Goal: Transaction & Acquisition: Purchase product/service

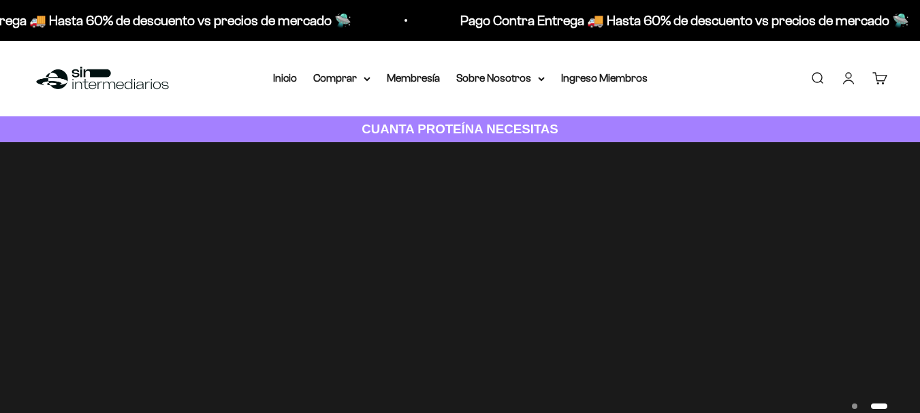
click at [847, 73] on link "Iniciar sesión" at bounding box center [848, 78] width 15 height 15
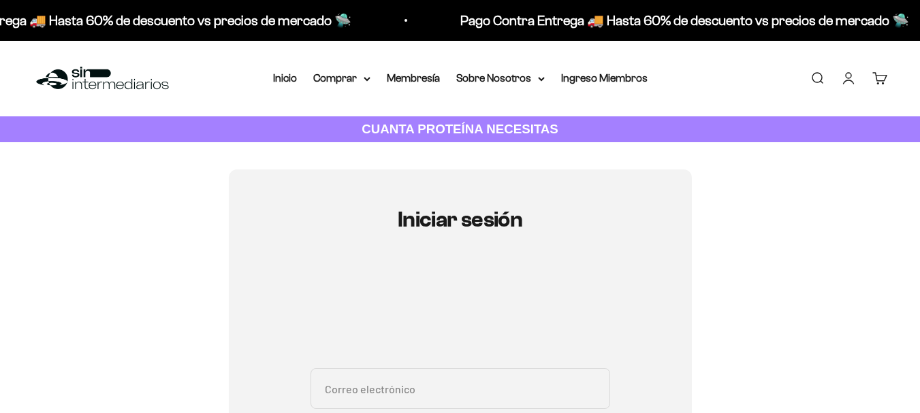
click at [441, 369] on input "Correo electrónico" at bounding box center [461, 389] width 300 height 41
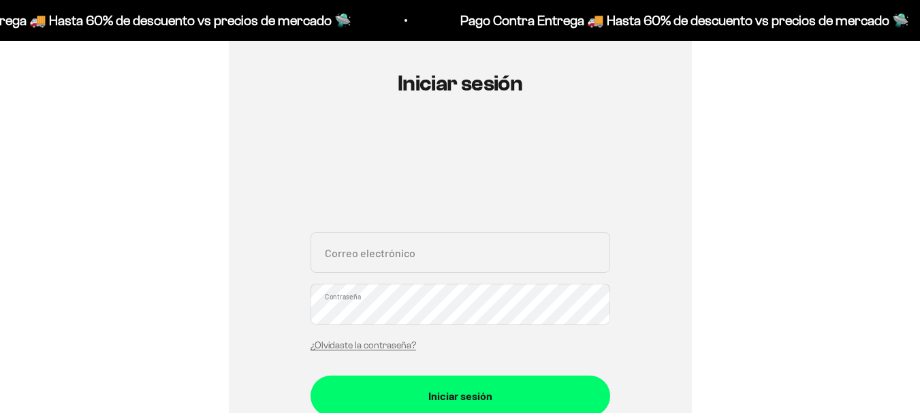
type input "[PERSON_NAME][EMAIL_ADDRESS][DOMAIN_NAME]"
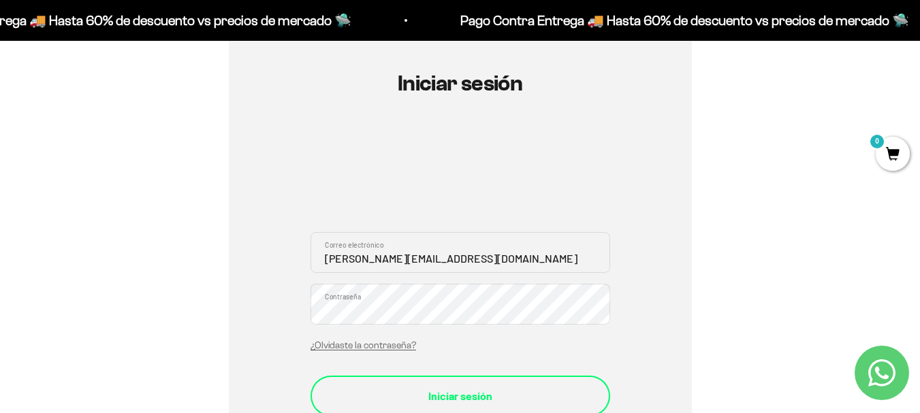
click at [396, 392] on div "Iniciar sesión" at bounding box center [460, 397] width 245 height 18
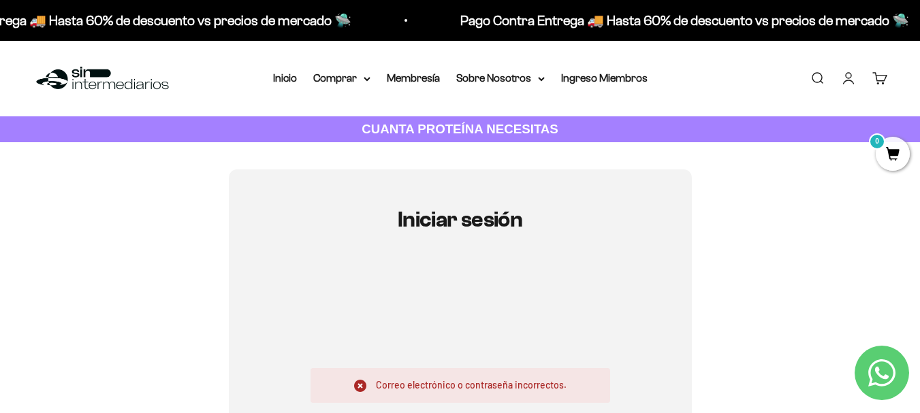
scroll to position [272, 0]
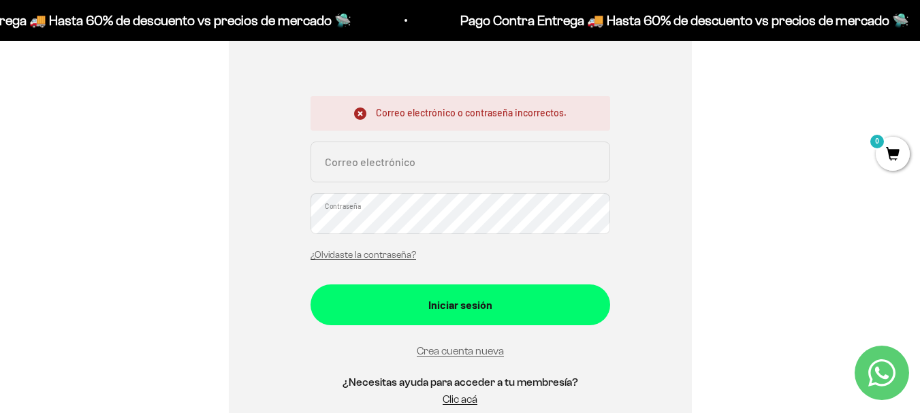
click at [341, 152] on input "Correo electrónico" at bounding box center [461, 162] width 300 height 41
type input "[PERSON_NAME][EMAIL_ADDRESS][DOMAIN_NAME]"
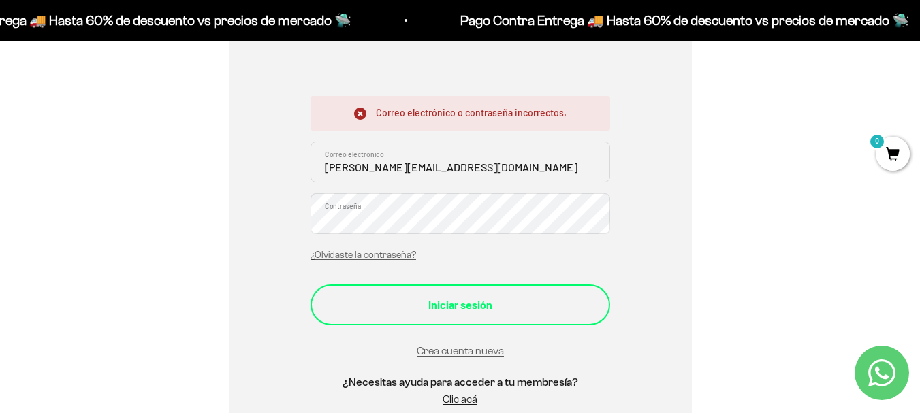
click at [407, 311] on div "Iniciar sesión" at bounding box center [460, 305] width 245 height 18
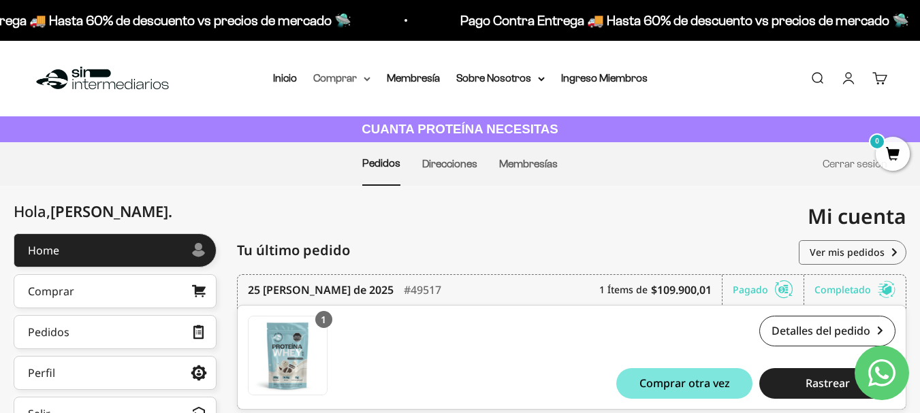
click at [366, 78] on icon at bounding box center [367, 79] width 7 height 5
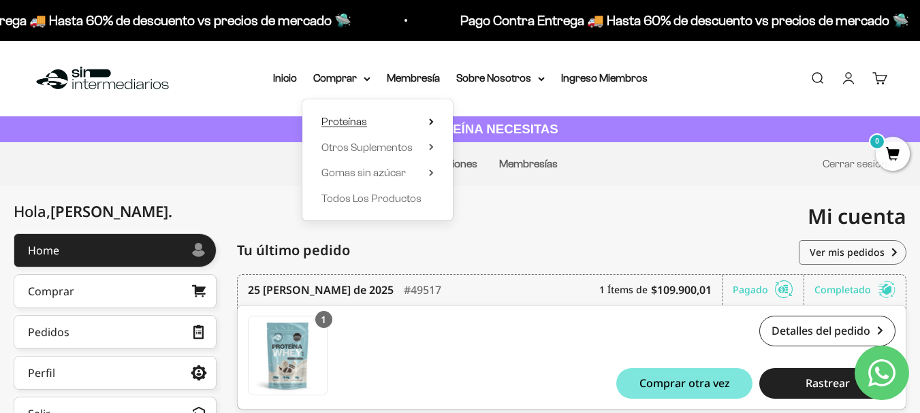
click at [427, 118] on summary "Proteínas" at bounding box center [378, 122] width 112 height 18
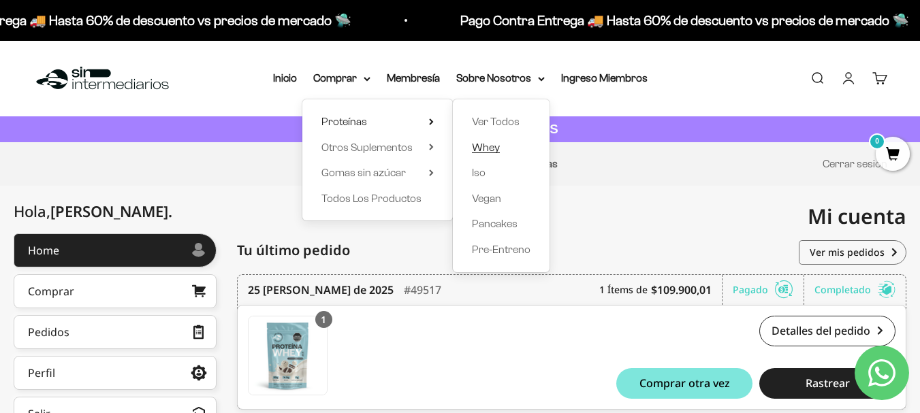
click at [489, 148] on span "Whey" at bounding box center [486, 148] width 28 height 12
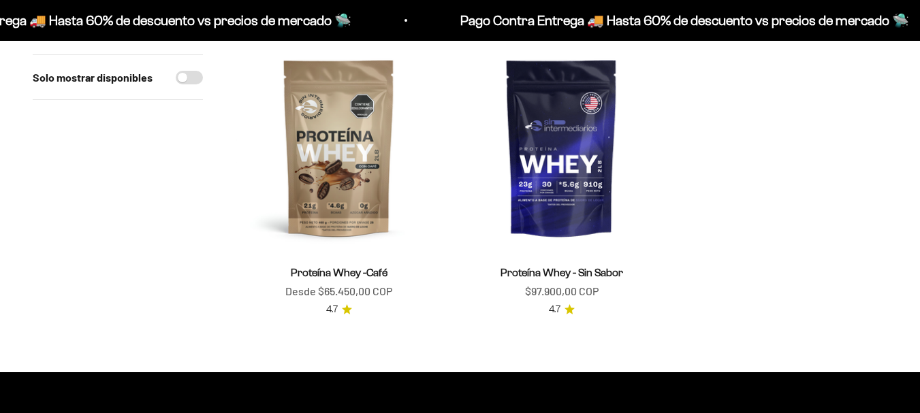
scroll to position [477, 0]
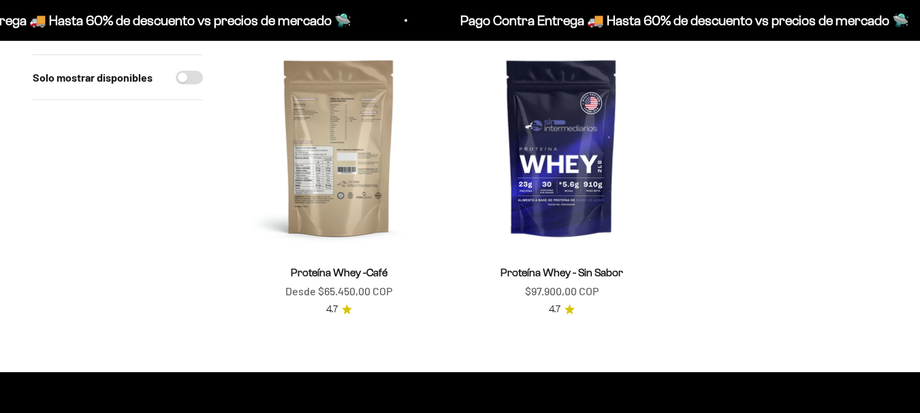
click at [343, 146] on img at bounding box center [339, 147] width 206 height 206
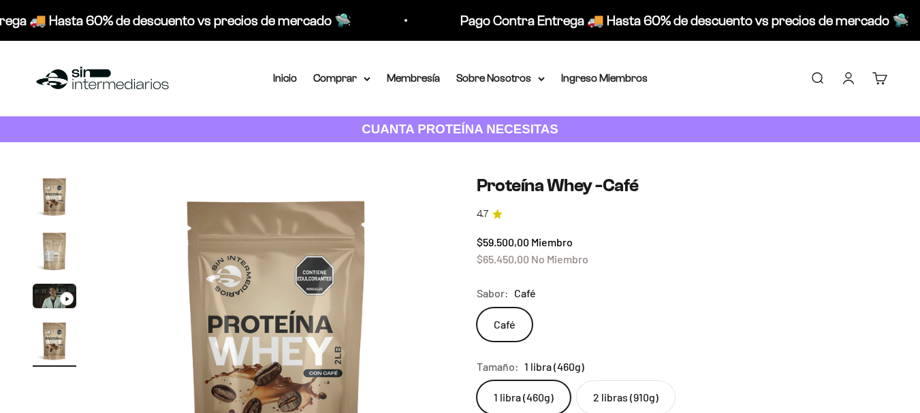
scroll to position [0, 1029]
click at [603, 409] on label "2 libras (910g)" at bounding box center [625, 398] width 99 height 34
click at [477, 381] on input "2 libras (910g)" at bounding box center [476, 380] width 1 height 1
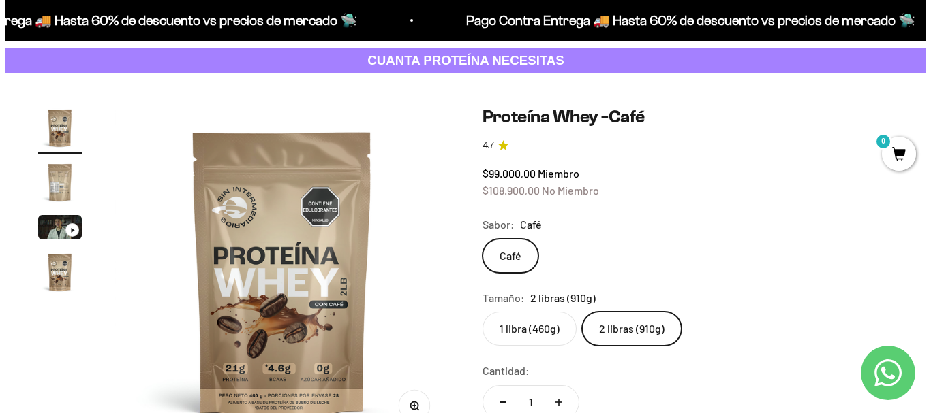
scroll to position [341, 0]
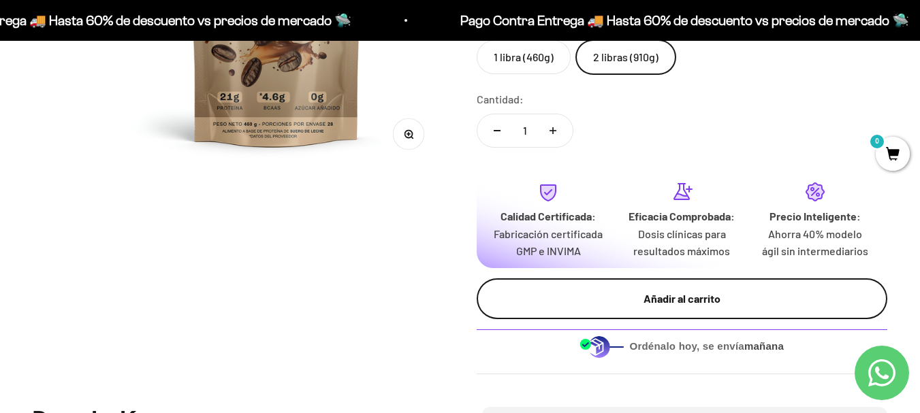
click at [663, 302] on div "Añadir al carrito" at bounding box center [682, 299] width 357 height 18
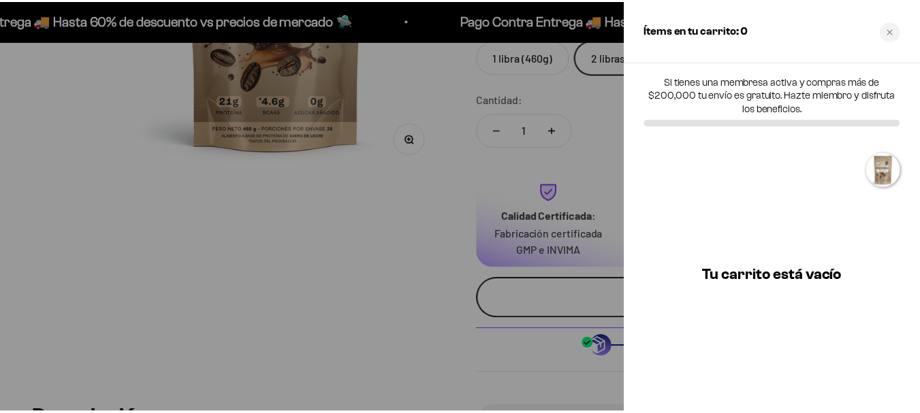
scroll to position [0, 0]
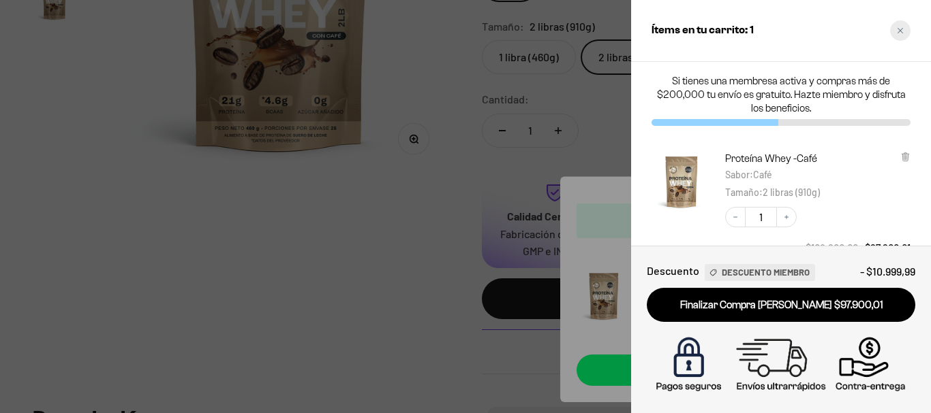
click at [901, 32] on icon "Close cart" at bounding box center [899, 30] width 5 height 5
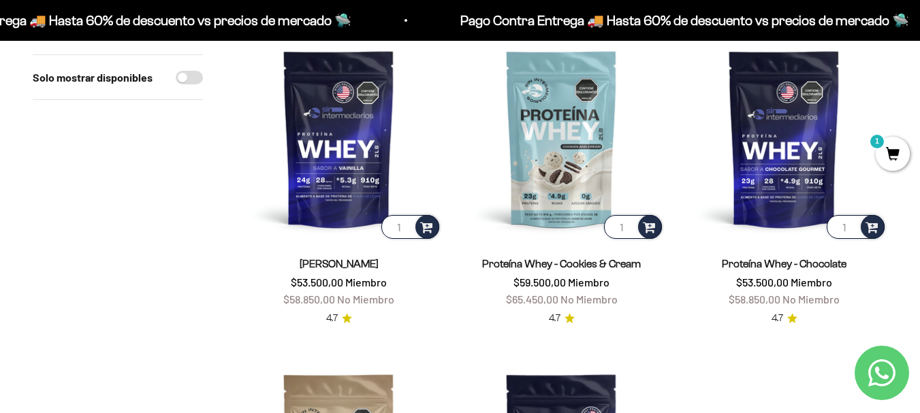
scroll to position [136, 0]
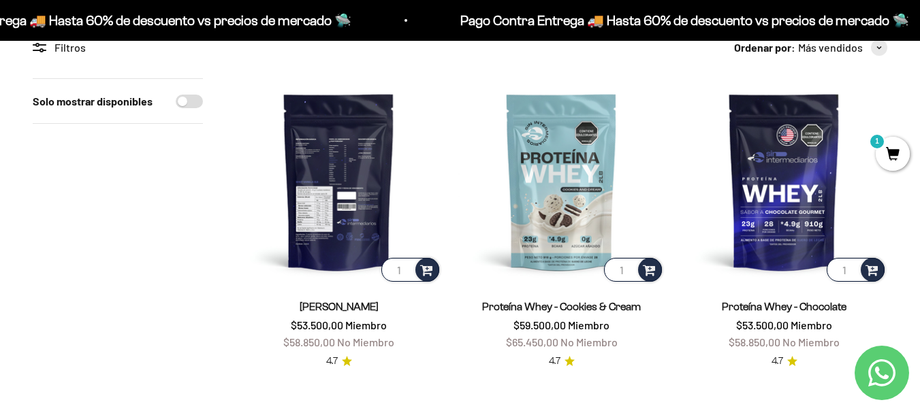
click at [354, 163] on img at bounding box center [339, 181] width 206 height 206
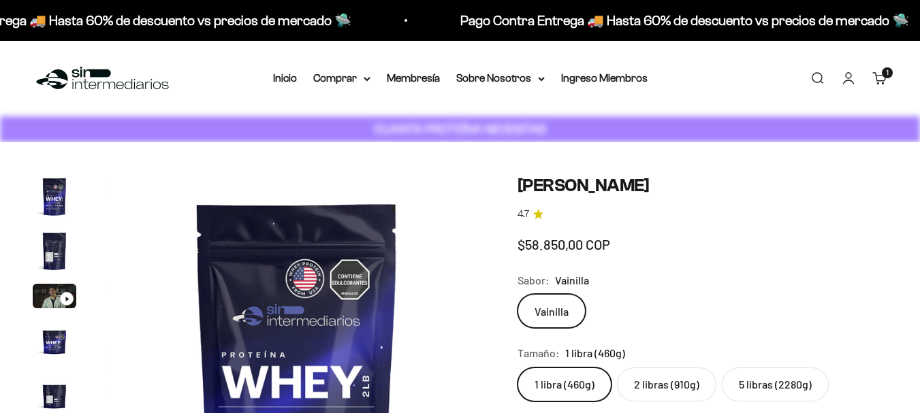
scroll to position [108, 0]
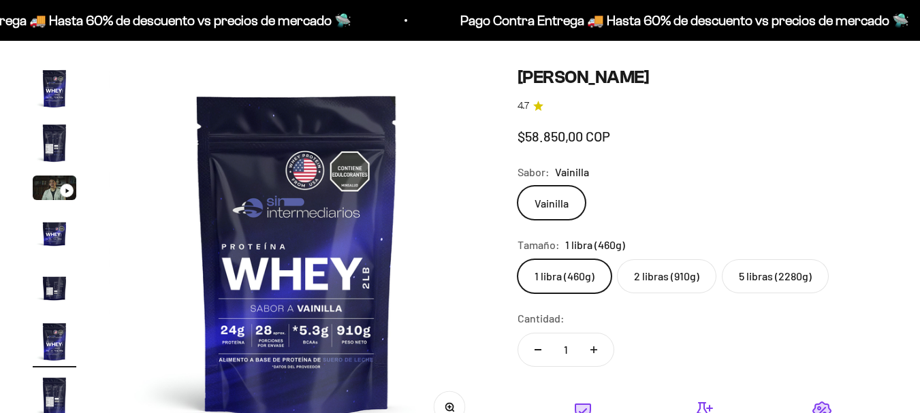
click at [658, 260] on label "2 libras (910g)" at bounding box center [666, 277] width 99 height 34
click at [518, 259] on input "2 libras (910g)" at bounding box center [517, 259] width 1 height 1
radio input "true"
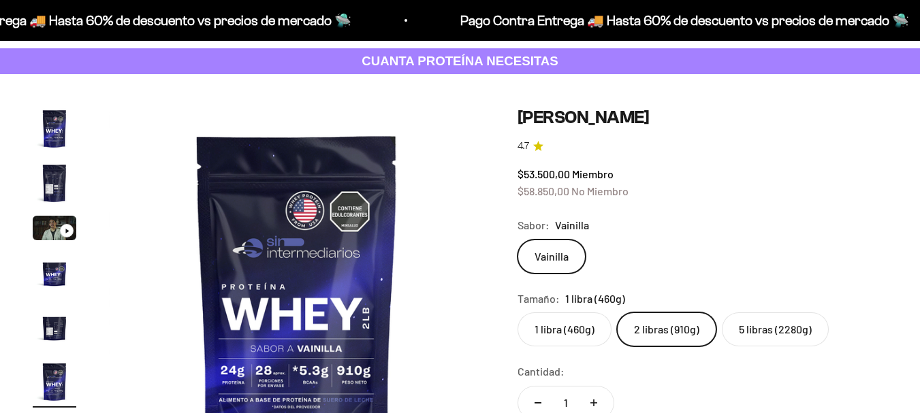
scroll to position [0, 1920]
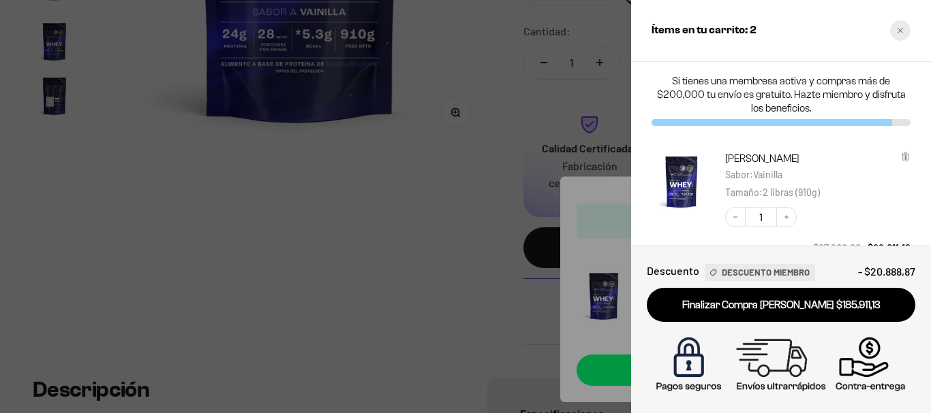
click at [903, 31] on div "Close cart" at bounding box center [900, 30] width 20 height 20
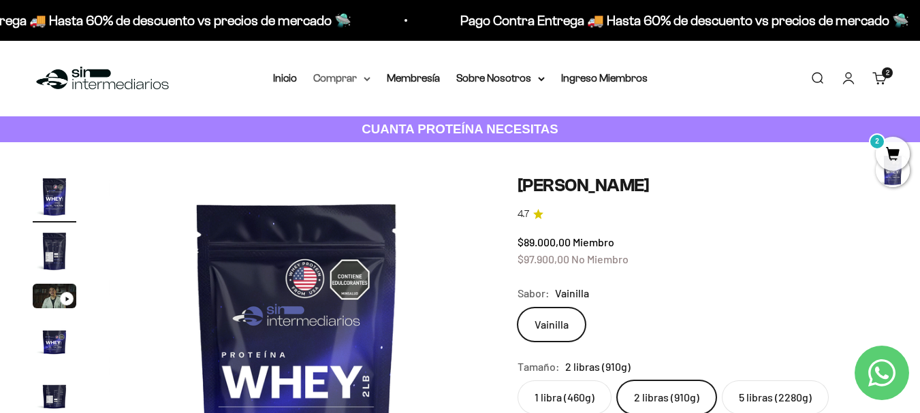
scroll to position [0, 0]
click at [366, 85] on summary "Comprar" at bounding box center [341, 78] width 57 height 18
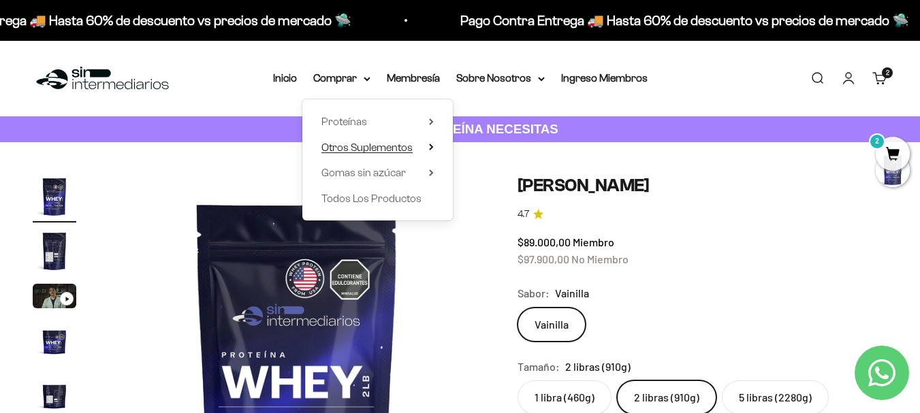
click at [369, 142] on span "Otros Suplementos" at bounding box center [367, 148] width 91 height 12
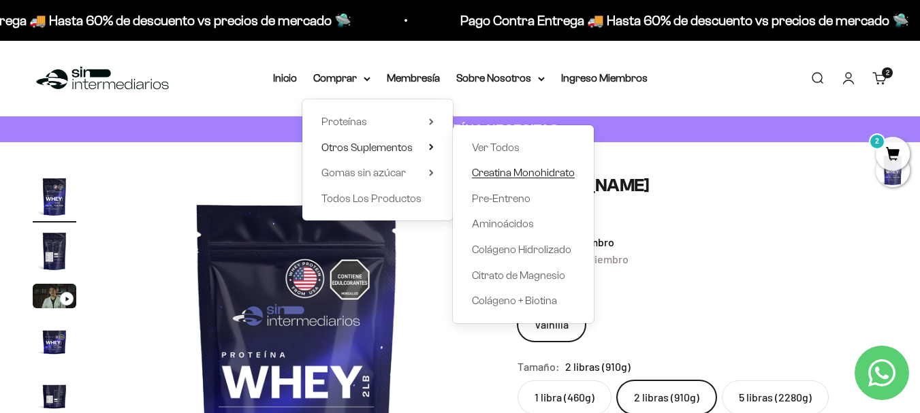
click at [520, 175] on span "Creatina Monohidrato" at bounding box center [523, 173] width 103 height 12
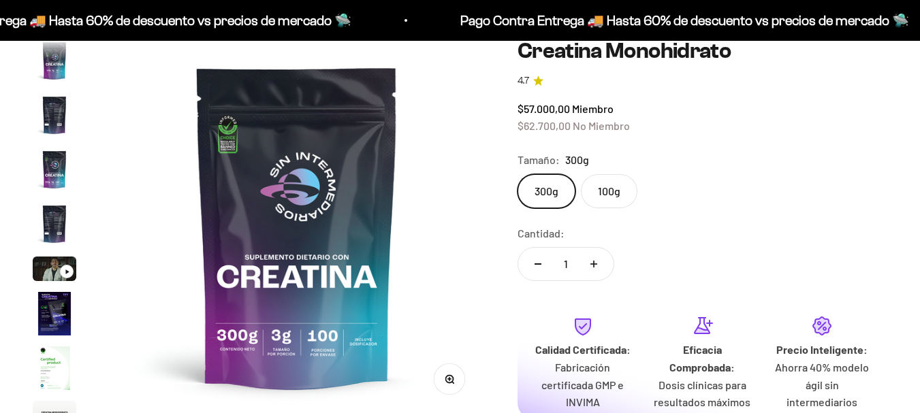
scroll to position [56, 0]
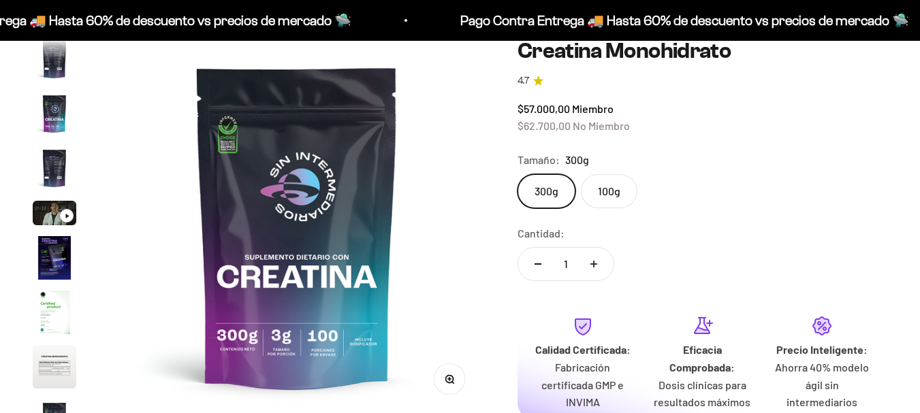
click at [617, 200] on label "100g" at bounding box center [609, 191] width 57 height 34
click at [518, 174] on input "100g" at bounding box center [517, 174] width 1 height 1
radio input "true"
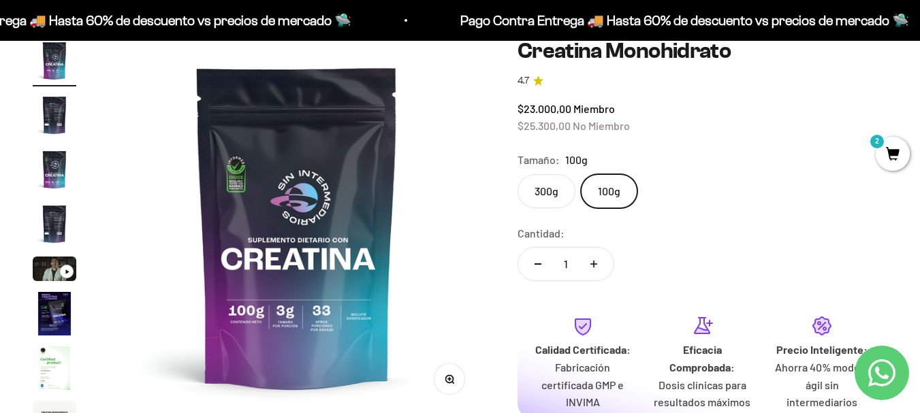
click at [531, 189] on label "300g" at bounding box center [547, 191] width 58 height 34
click at [518, 174] on input "300g" at bounding box center [517, 174] width 1 height 1
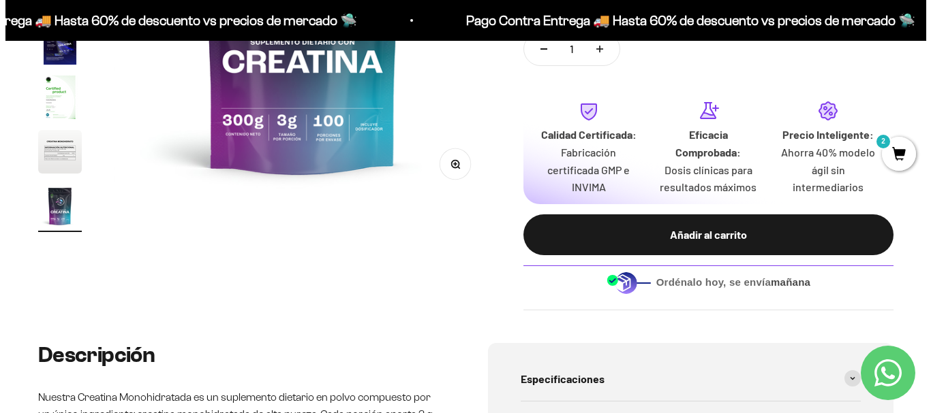
scroll to position [358, 0]
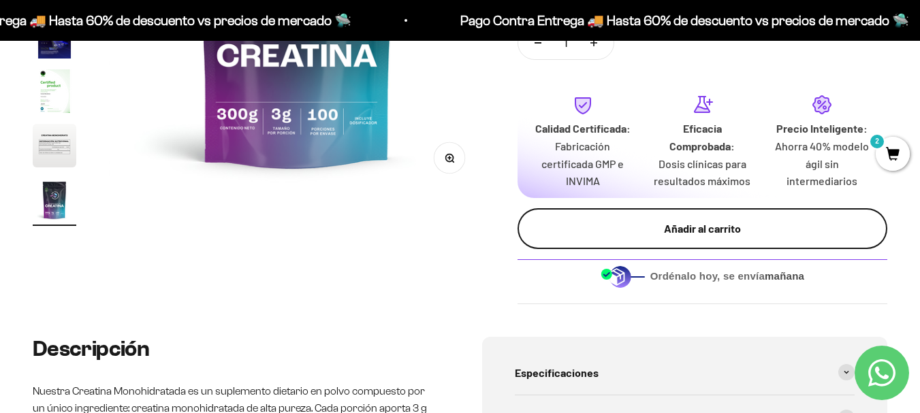
click at [741, 235] on div "Añadir al carrito" at bounding box center [702, 229] width 315 height 18
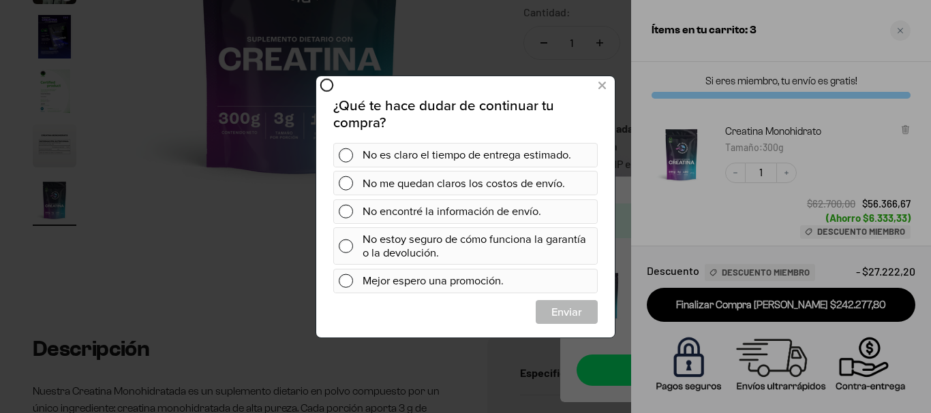
scroll to position [0, 0]
click at [606, 86] on button at bounding box center [601, 85] width 25 height 22
click at [599, 82] on icon at bounding box center [601, 85] width 7 height 18
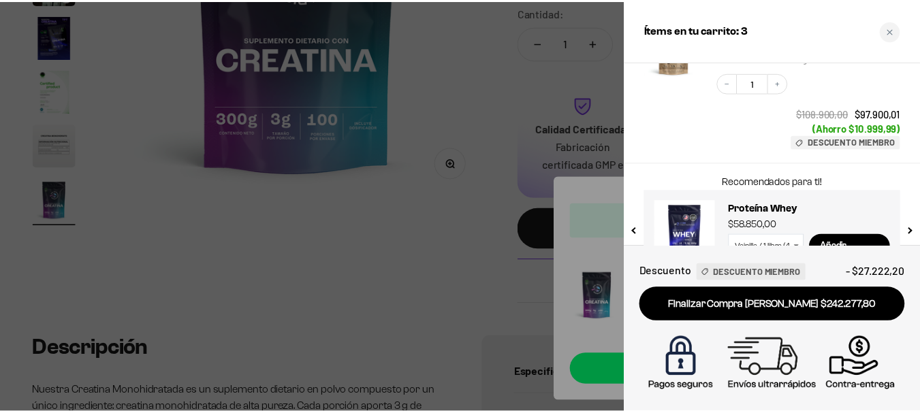
scroll to position [445, 0]
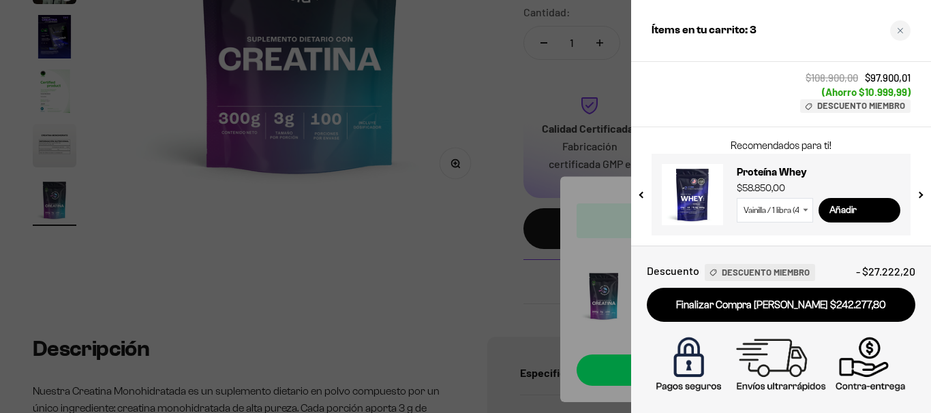
click at [405, 221] on div at bounding box center [465, 206] width 931 height 413
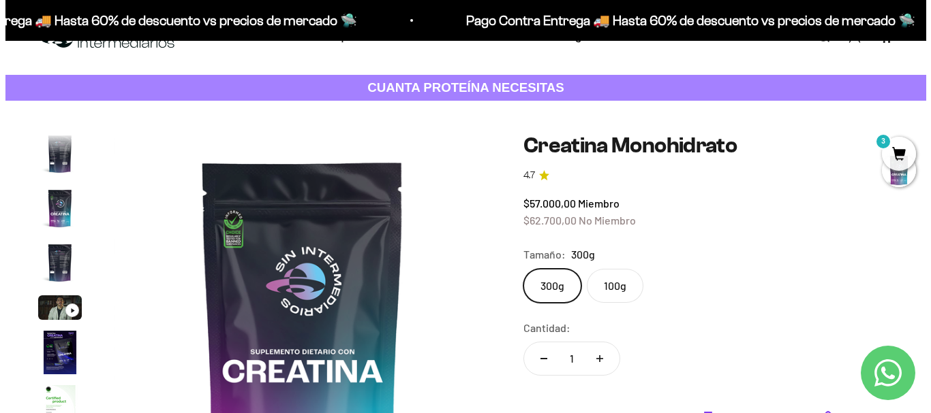
scroll to position [0, 0]
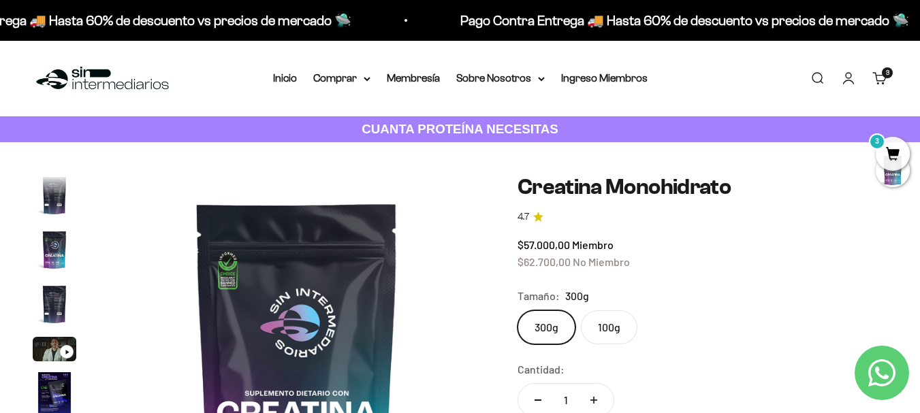
click at [888, 151] on span "3" at bounding box center [893, 154] width 34 height 34
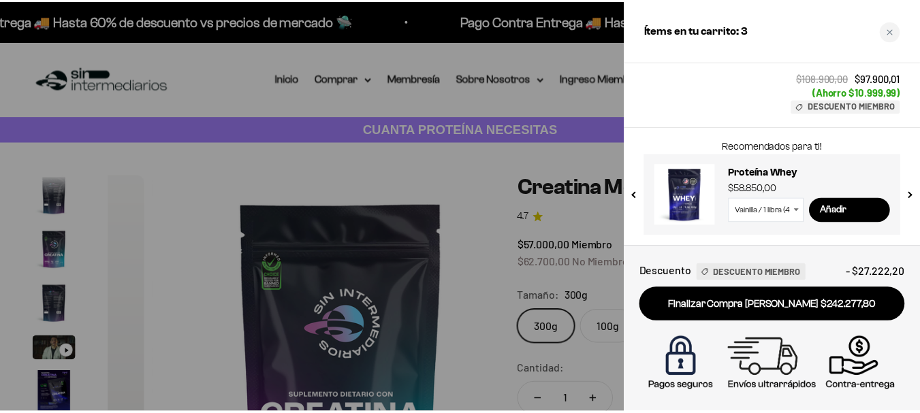
scroll to position [0, 3118]
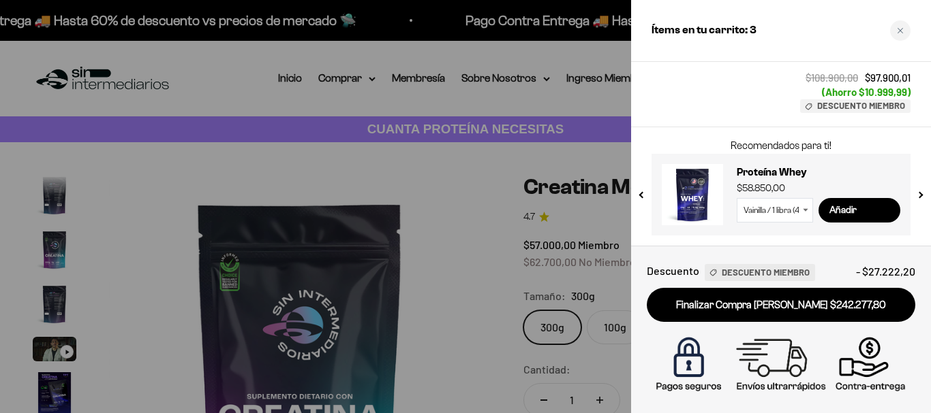
click at [493, 88] on div at bounding box center [465, 206] width 931 height 413
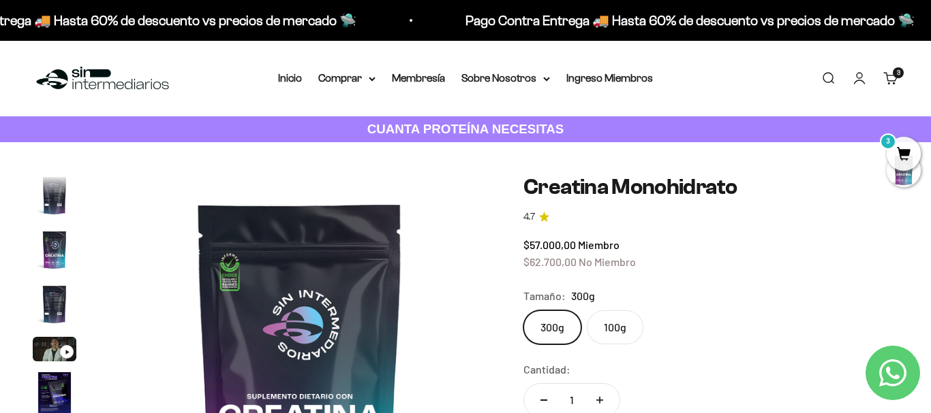
scroll to position [0, 3073]
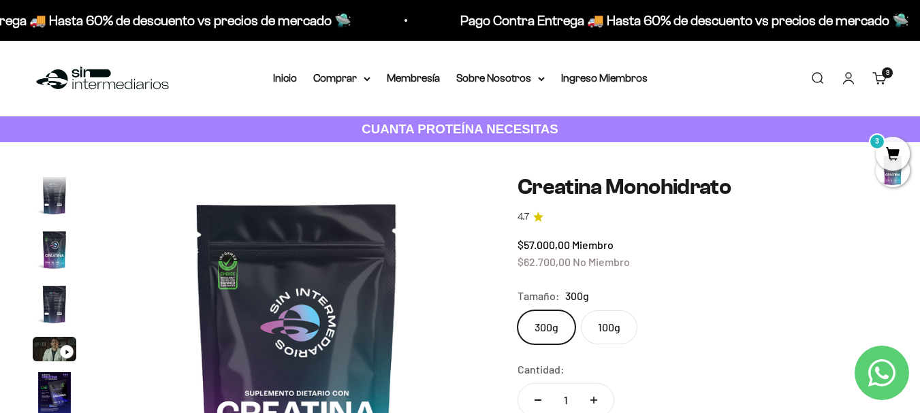
click at [888, 80] on link "Carrito 3" at bounding box center [880, 78] width 15 height 15
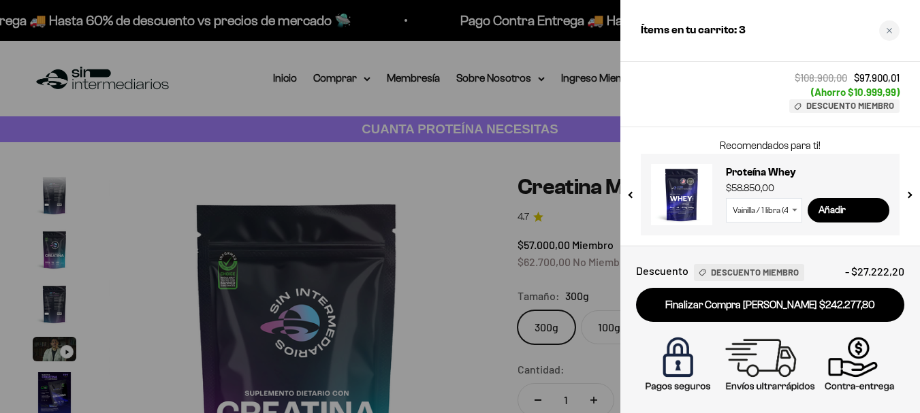
scroll to position [0, 3118]
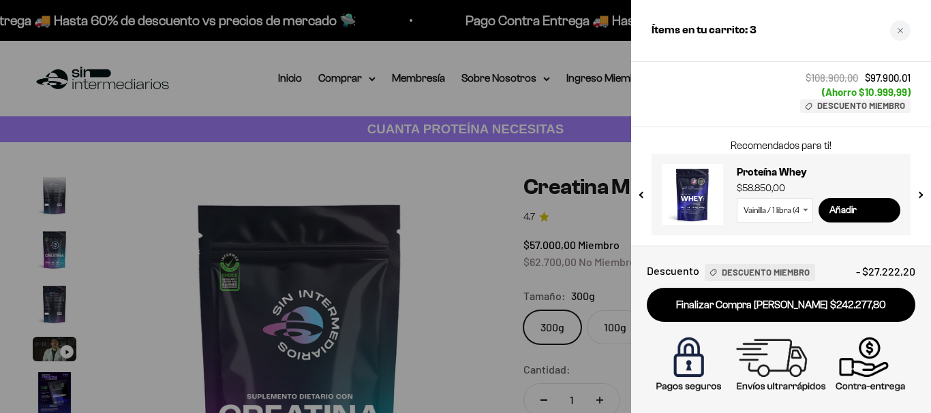
click at [883, 71] on link "Carrito 3" at bounding box center [890, 78] width 15 height 15
click at [411, 233] on div at bounding box center [465, 206] width 931 height 413
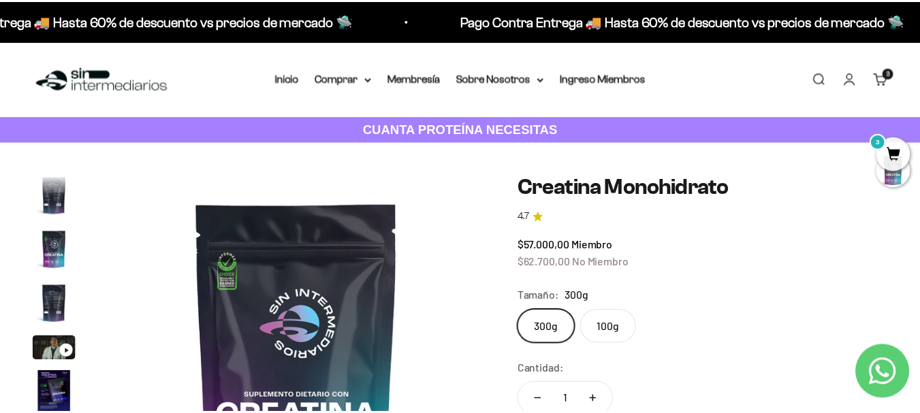
scroll to position [0, 3073]
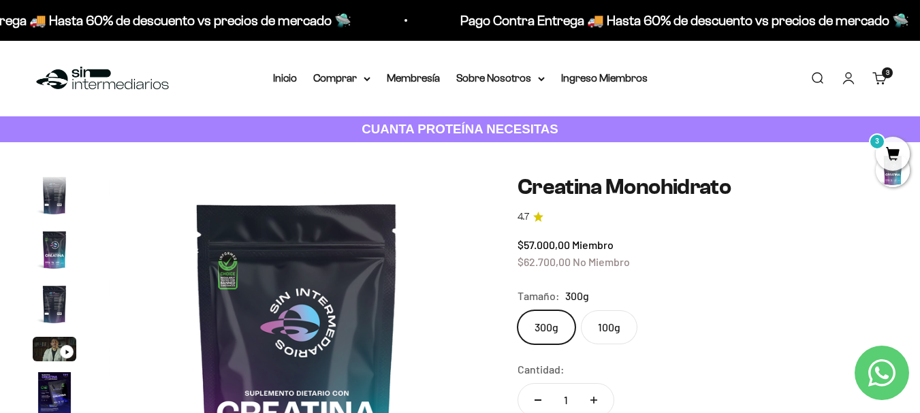
click at [80, 78] on img at bounding box center [103, 78] width 140 height 29
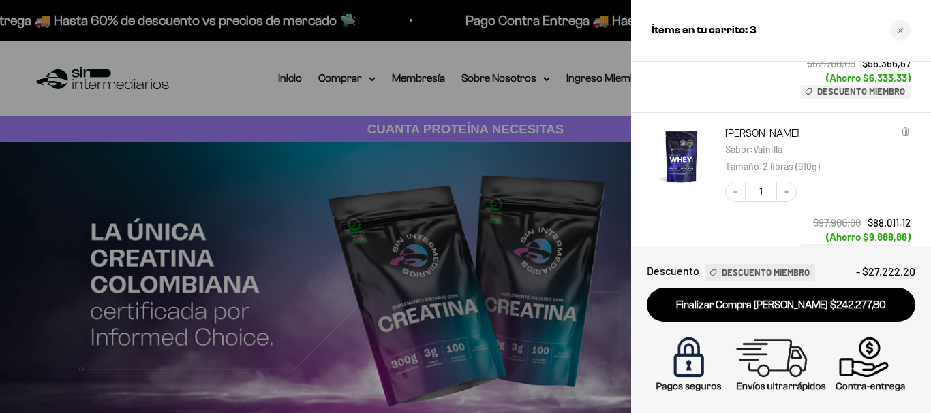
scroll to position [136, 0]
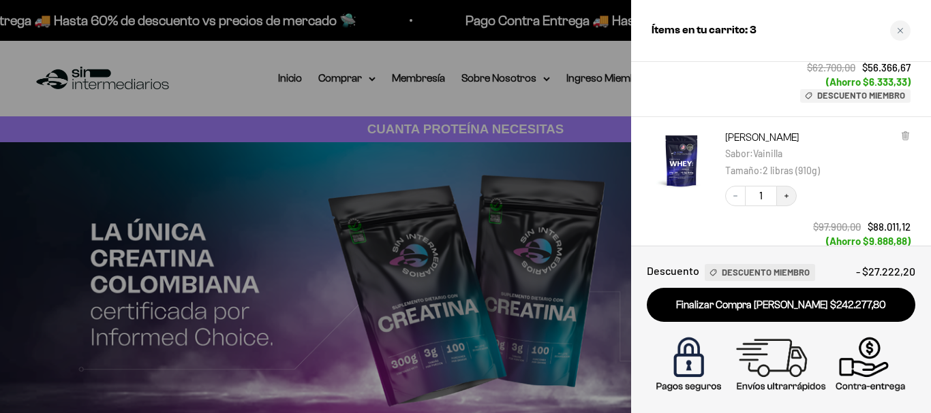
click at [785, 193] on icon "Increase quantity" at bounding box center [786, 196] width 8 height 8
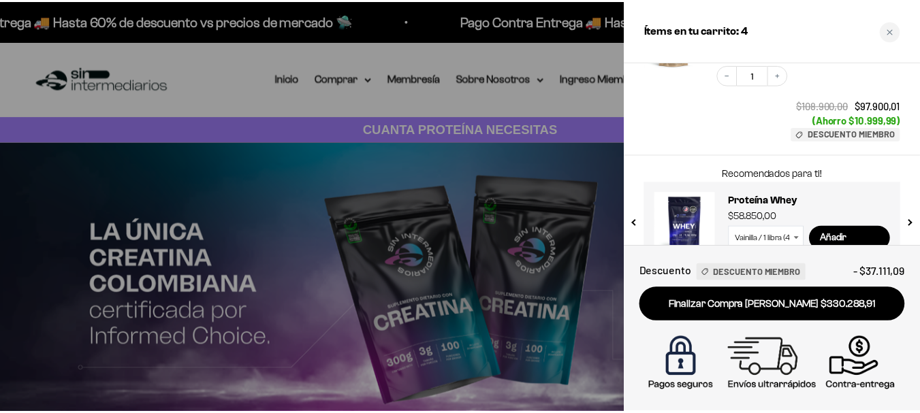
scroll to position [445, 0]
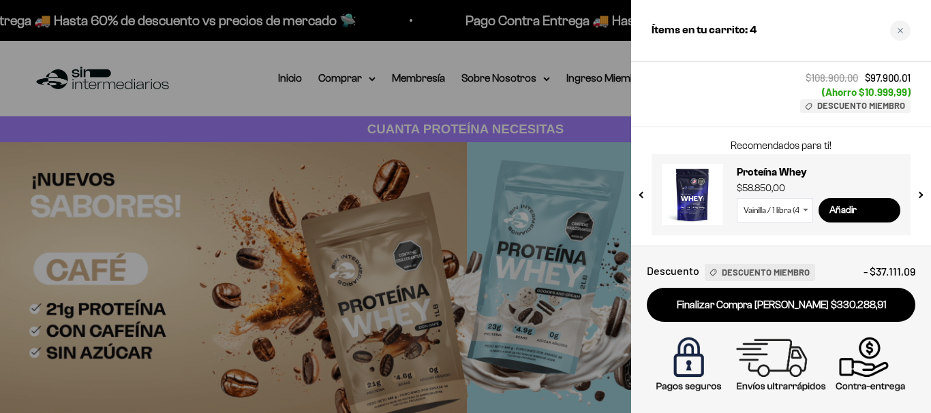
click at [491, 55] on div at bounding box center [465, 206] width 931 height 413
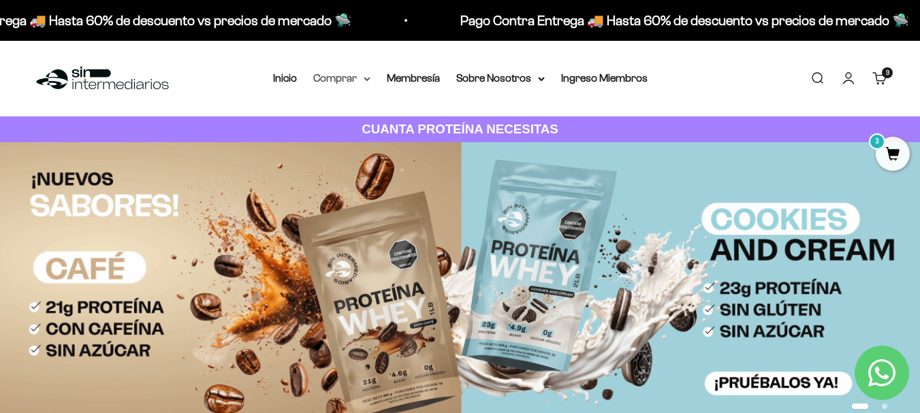
click at [366, 76] on summary "Comprar" at bounding box center [341, 78] width 57 height 18
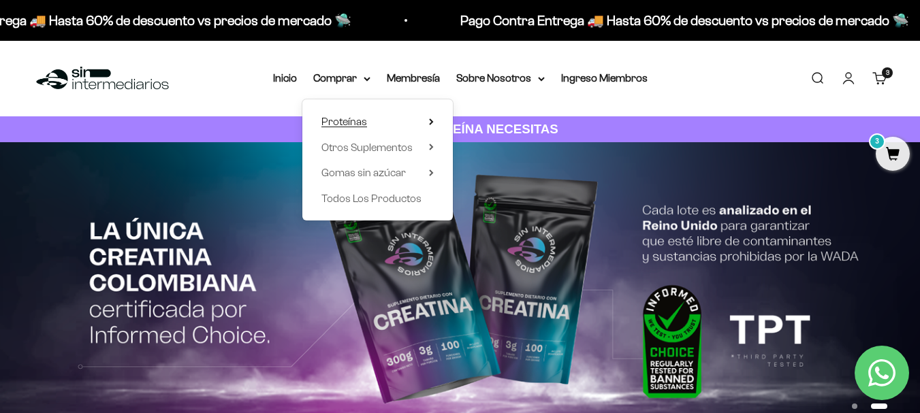
click at [431, 122] on icon at bounding box center [431, 122] width 5 height 7
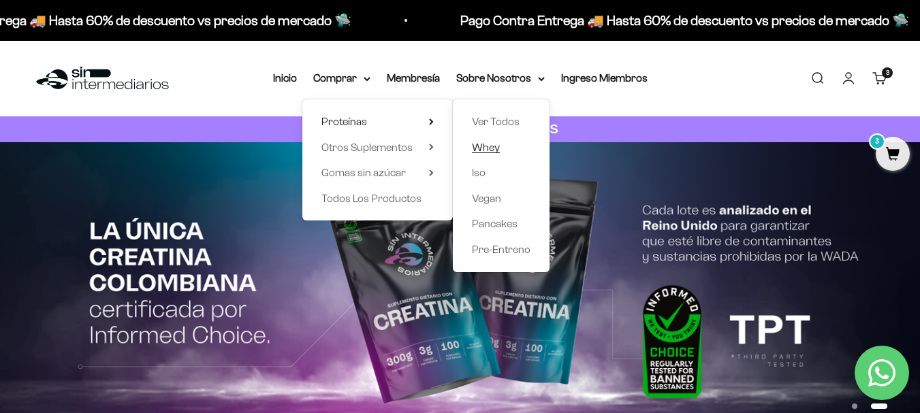
click at [502, 149] on link "Whey" at bounding box center [501, 148] width 59 height 18
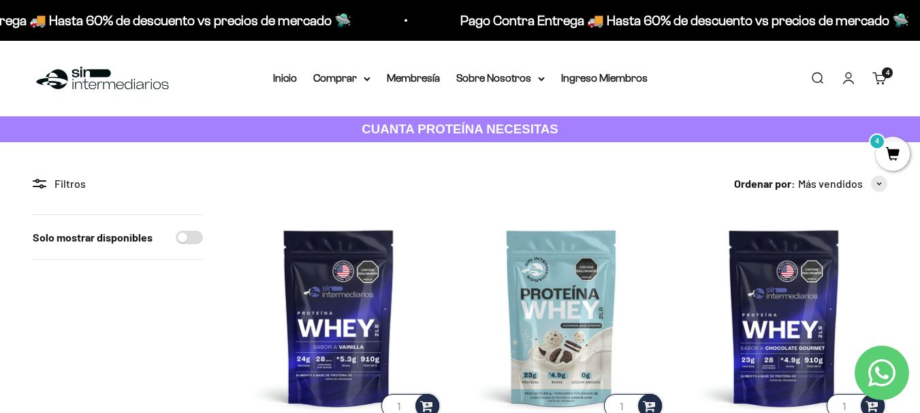
click at [883, 78] on div "4 artículos 4" at bounding box center [887, 72] width 11 height 11
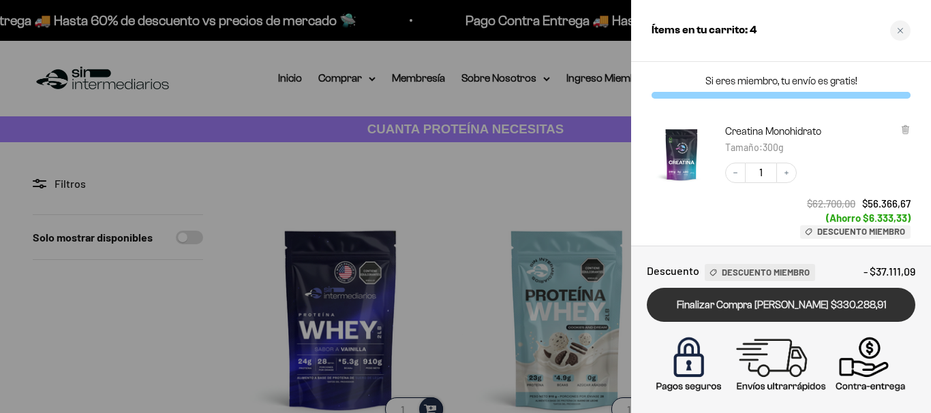
click at [794, 301] on link "Finalizar Compra Segura $330.288,91" at bounding box center [780, 305] width 268 height 35
